Goal: Find contact information: Obtain details needed to contact an individual or organization

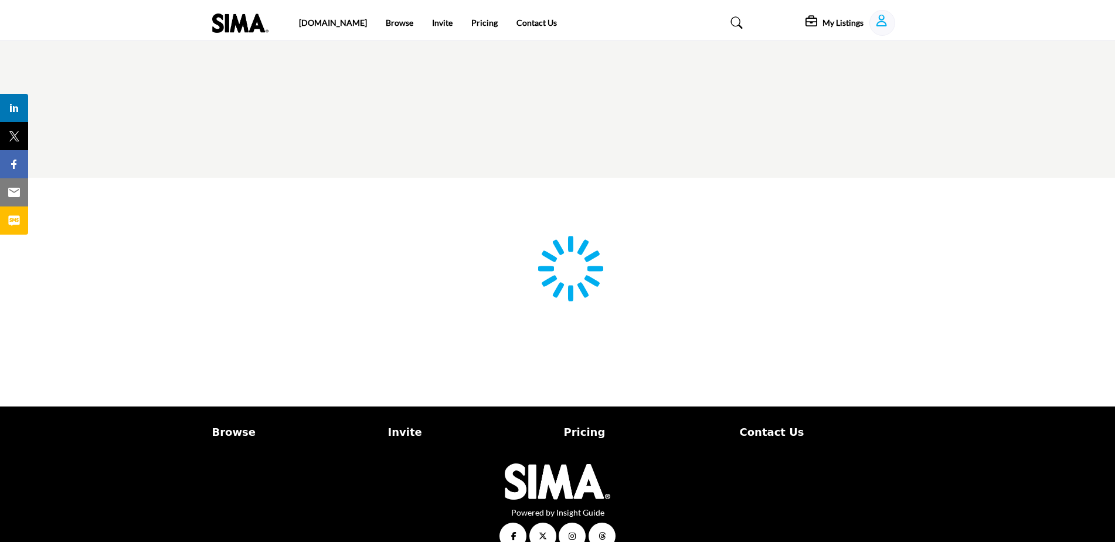
type input "**********"
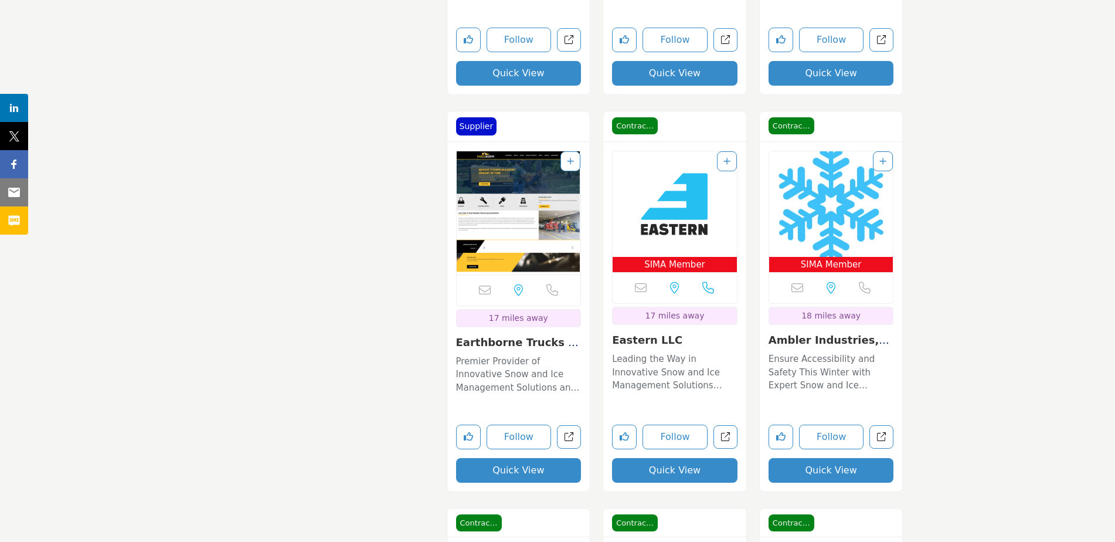
scroll to position [3869, 0]
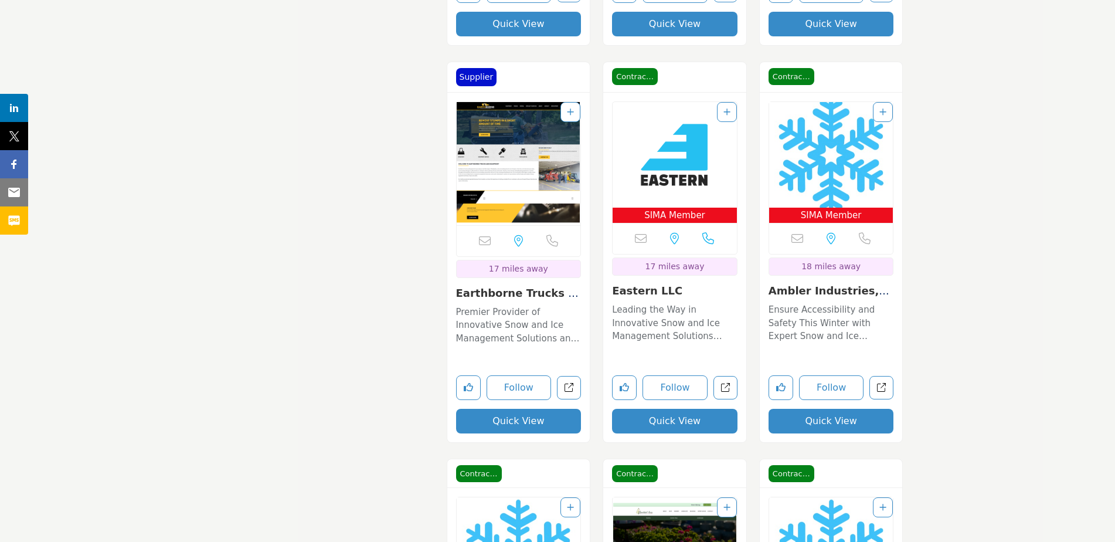
click at [680, 147] on img "Open Listing in new tab" at bounding box center [675, 155] width 124 height 106
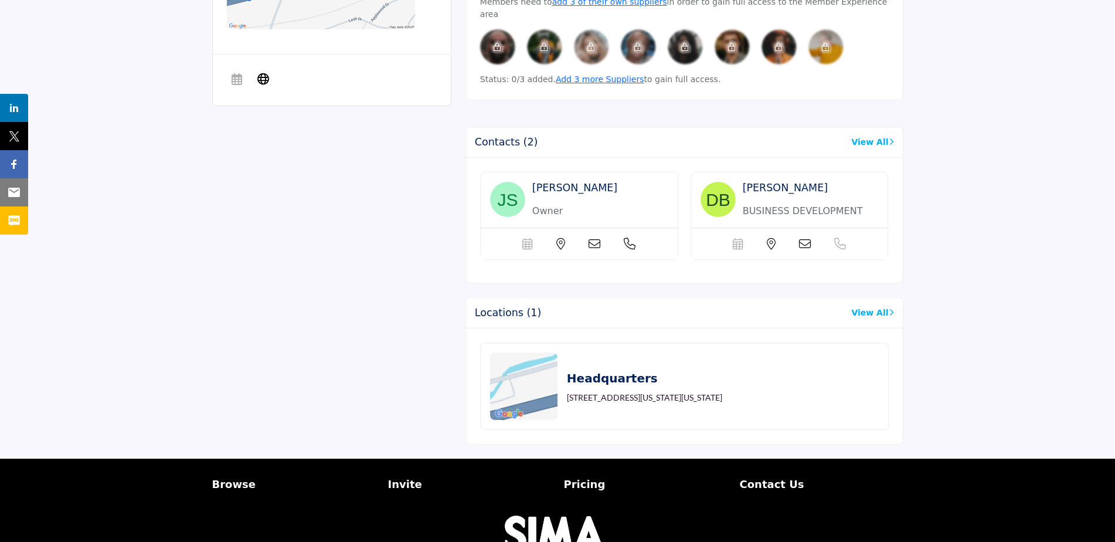
scroll to position [645, 0]
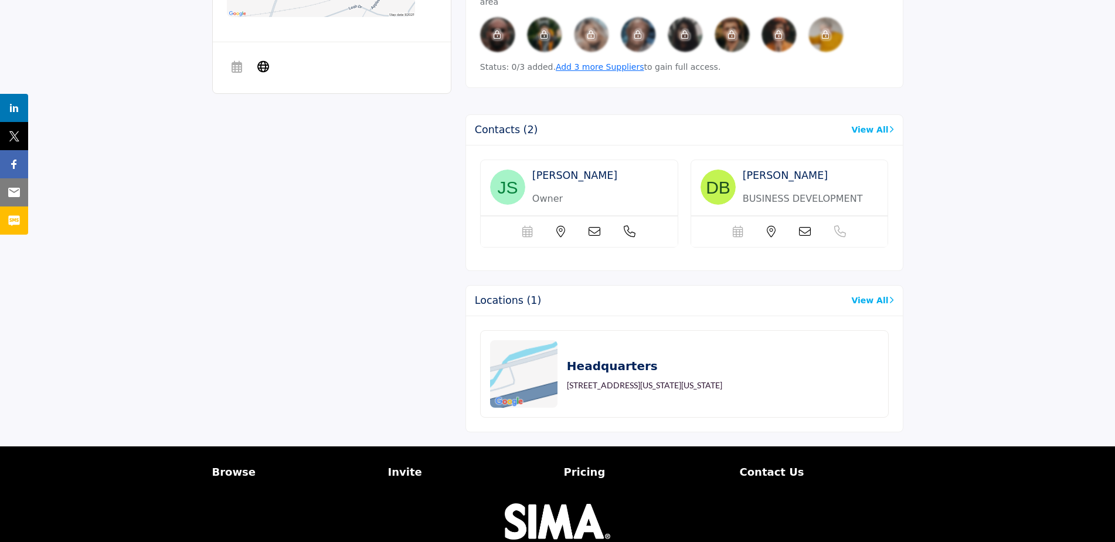
click at [629, 226] on icon at bounding box center [630, 232] width 12 height 12
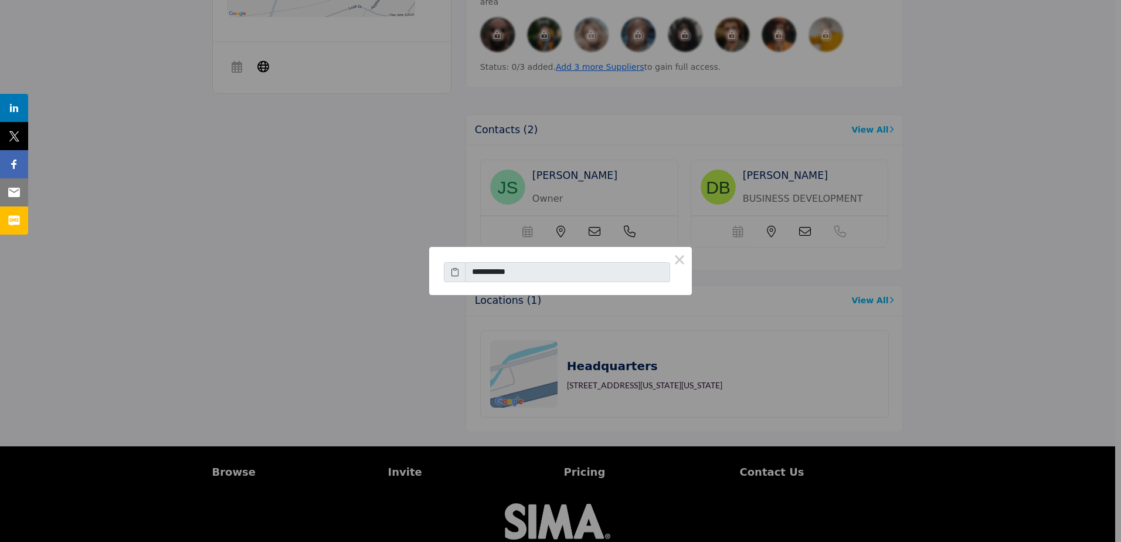
click at [647, 374] on div "**********" at bounding box center [560, 271] width 1121 height 542
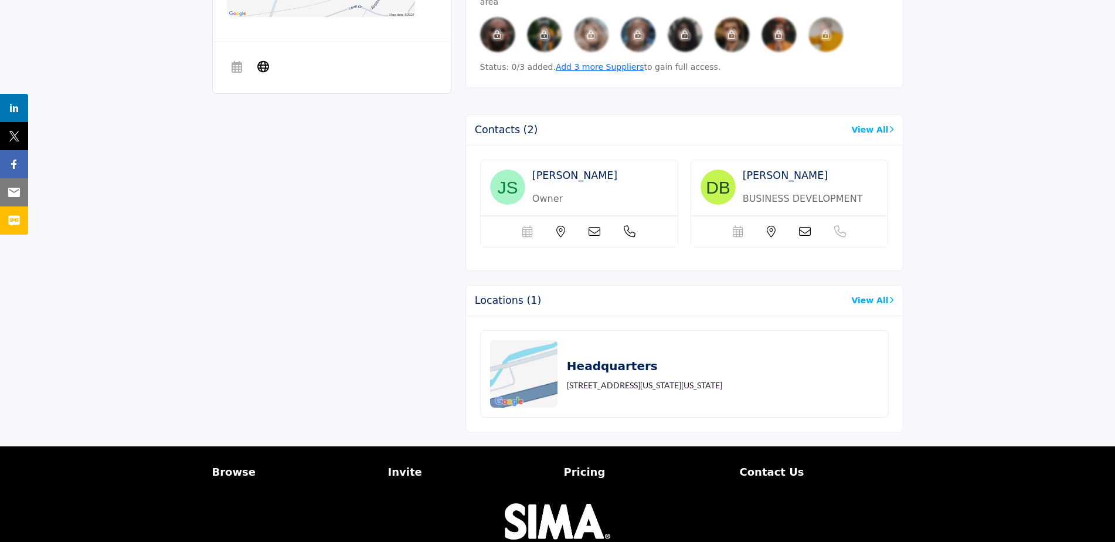
click at [865, 124] on link "View All" at bounding box center [872, 130] width 42 height 12
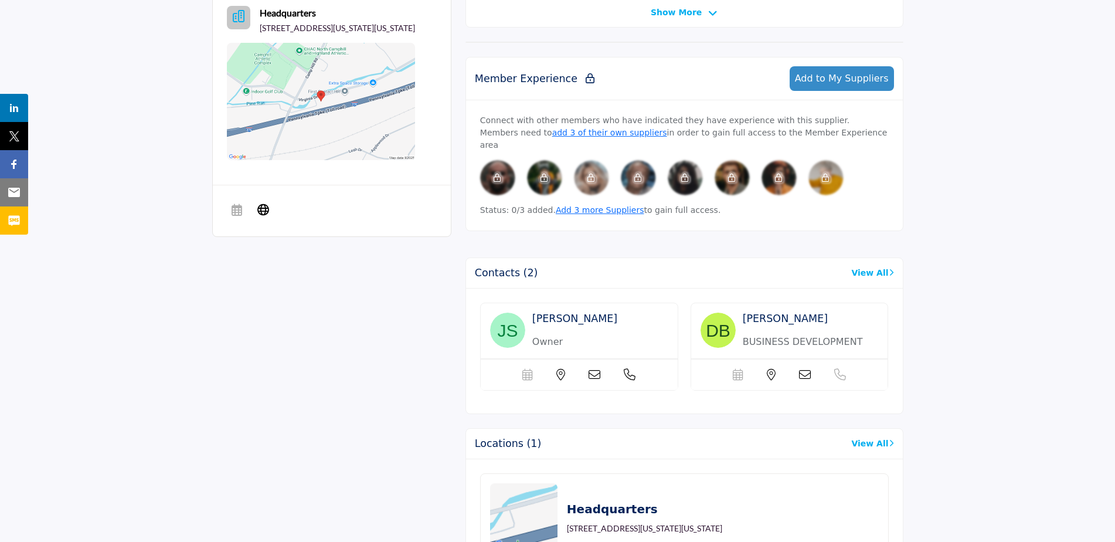
scroll to position [469, 0]
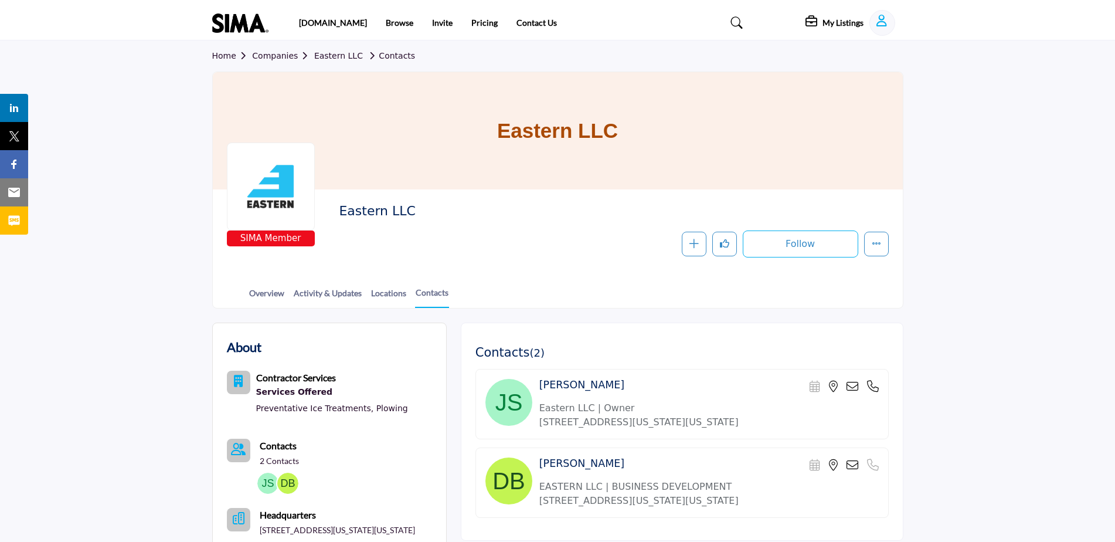
drag, startPoint x: 414, startPoint y: 209, endPoint x: 332, endPoint y: 208, distance: 82.7
click at [332, 208] on div "SIMA Member Eastern LLC Follow Following Message Recommend Add to My Suppliers …" at bounding box center [558, 230] width 662 height 54
copy h2 "Eastern LLC"
